Goal: Task Accomplishment & Management: Manage account settings

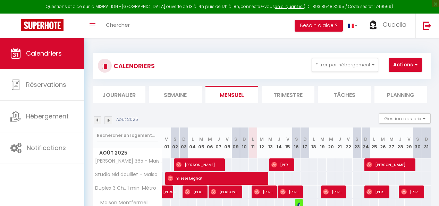
select select
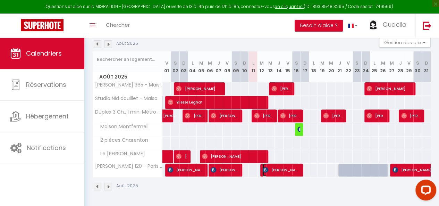
click at [278, 168] on span "[PERSON_NAME]" at bounding box center [281, 169] width 36 height 13
select select "OK"
select select "KO"
select select "0"
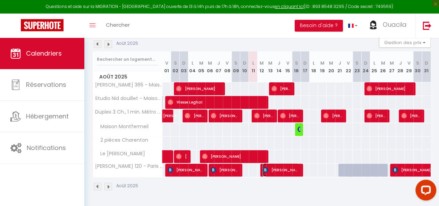
select select "1"
select select
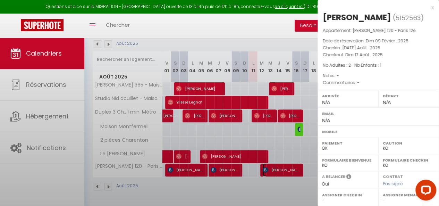
select select "28944"
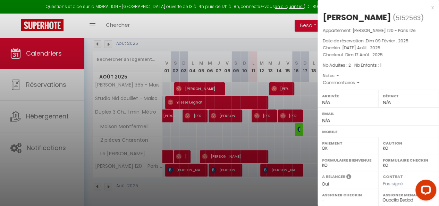
click at [282, 144] on div at bounding box center [219, 103] width 439 height 206
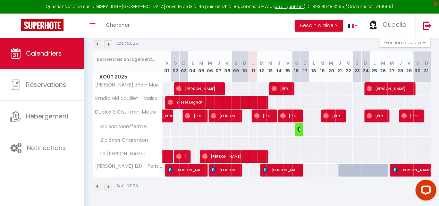
click at [282, 144] on body "Questions et aide sur la MIGRATION - [GEOGRAPHIC_DATA] ouverte de 13 à 14h puis…" at bounding box center [219, 84] width 439 height 244
click at [291, 166] on span "[PERSON_NAME]" at bounding box center [281, 169] width 36 height 13
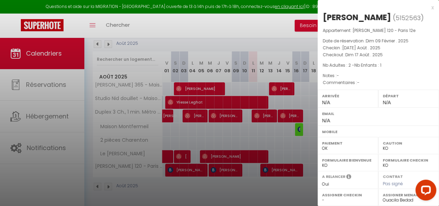
click at [292, 143] on div at bounding box center [219, 103] width 439 height 206
